Goal: Task Accomplishment & Management: Manage account settings

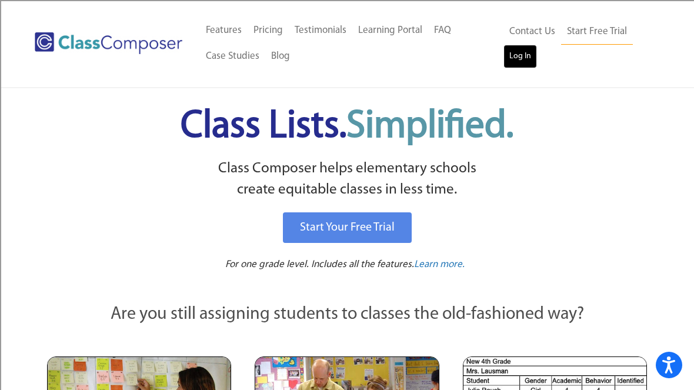
click at [517, 58] on link "Log In" at bounding box center [521, 57] width 34 height 24
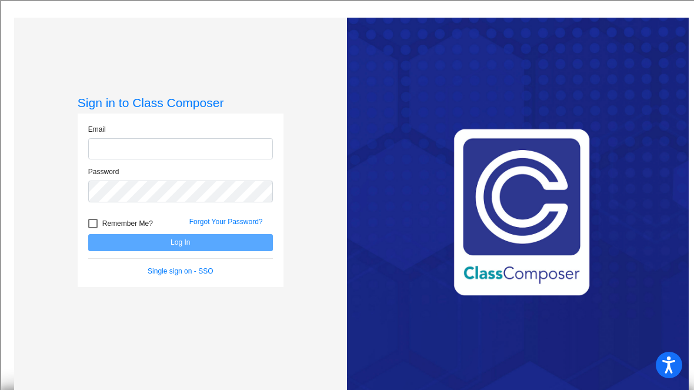
click at [162, 152] on input "email" at bounding box center [180, 149] width 185 height 22
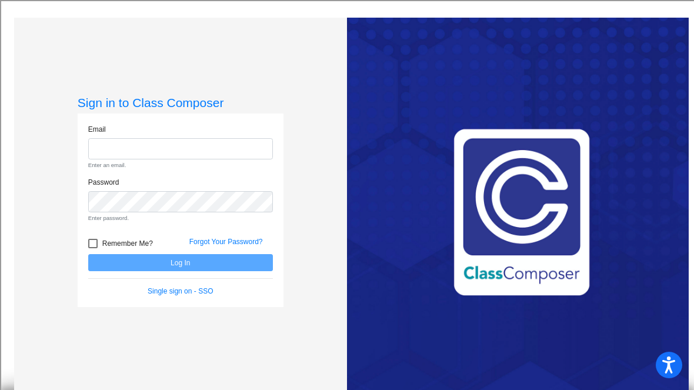
type input "susie.wickline@hesperiausd.org"
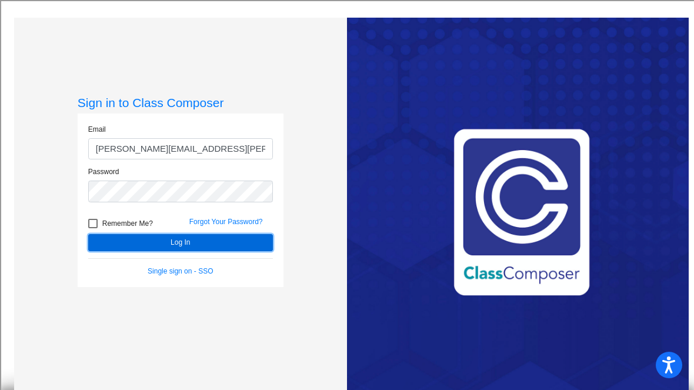
click at [114, 243] on button "Log In" at bounding box center [180, 242] width 185 height 17
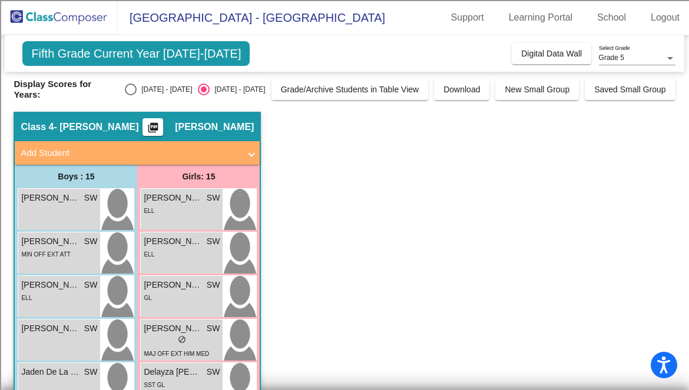
click at [125, 94] on div "Select an option" at bounding box center [131, 90] width 12 height 12
click at [130, 95] on input "2024 - 2025" at bounding box center [130, 95] width 1 height 1
radio input "true"
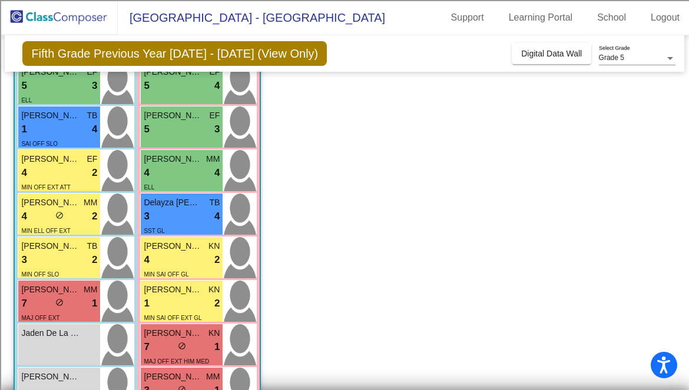
scroll to position [388, 0]
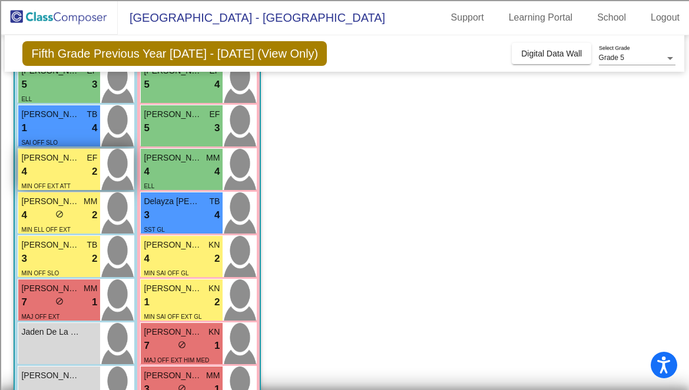
click at [66, 167] on div "4 lock do_not_disturb_alt 2" at bounding box center [59, 171] width 76 height 15
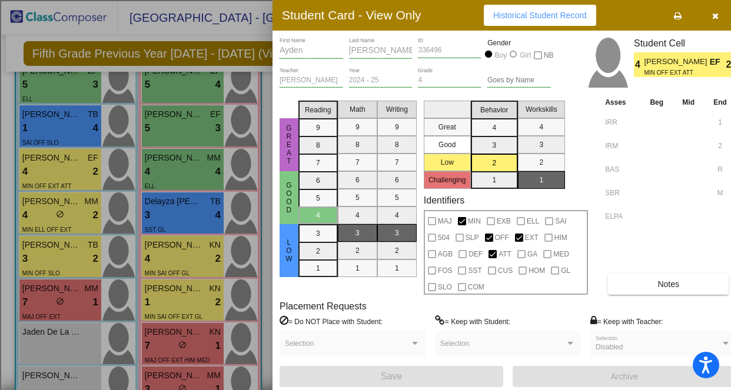
scroll to position [0, 0]
click at [694, 19] on icon "button" at bounding box center [715, 16] width 6 height 8
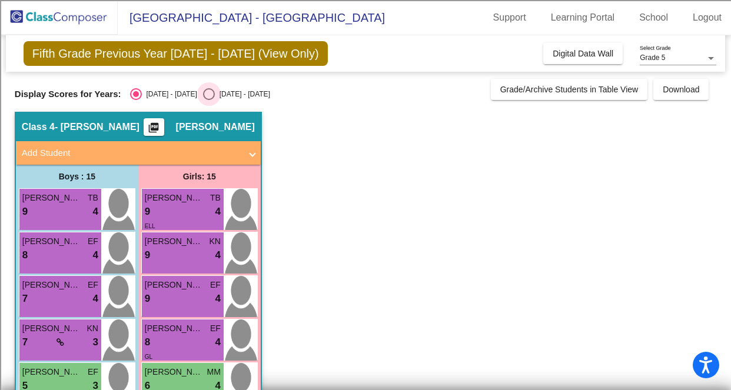
click at [203, 92] on div "Select an option" at bounding box center [209, 94] width 12 height 12
click at [208, 100] on input "2025 - 2026" at bounding box center [208, 100] width 1 height 1
radio input "true"
